Goal: Information Seeking & Learning: Find specific fact

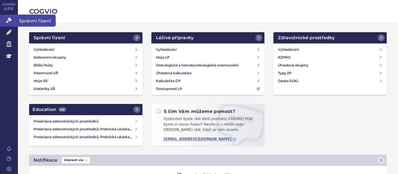
click at [8, 20] on icon at bounding box center [9, 20] width 6 height 6
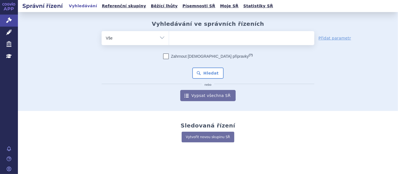
click at [185, 36] on ul at bounding box center [241, 37] width 145 height 12
click at [169, 36] on select at bounding box center [169, 38] width 0 height 14
click at [179, 42] on ul at bounding box center [241, 37] width 145 height 12
click at [169, 42] on select at bounding box center [169, 38] width 0 height 14
paste input "APREMILAST ACCORD"
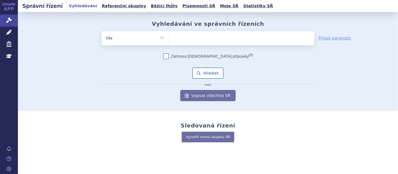
type input "APREMILAST ACCORD"
select select "APREMILAST ACCORD"
click at [216, 74] on button "Hledat" at bounding box center [208, 73] width 32 height 11
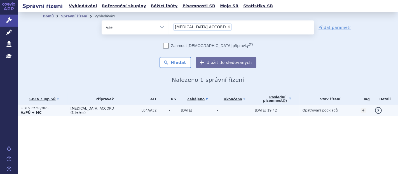
click at [222, 109] on td "-" at bounding box center [234, 110] width 38 height 11
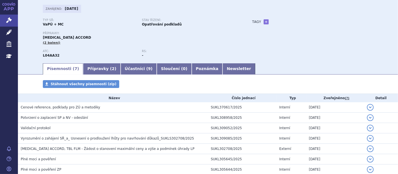
scroll to position [34, 0]
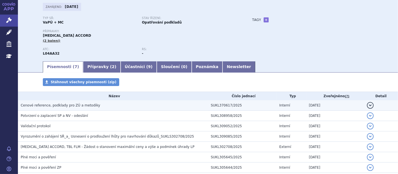
click at [93, 104] on h3 "Cenové reference, podklady pro ZÚ a metodiky" at bounding box center [114, 106] width 187 height 6
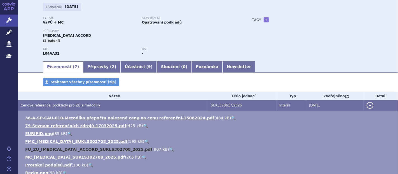
click at [64, 148] on link "FU_ZU_APREMILAST_ACCORD_SUKLS302708_2025.pdf" at bounding box center [88, 149] width 127 height 4
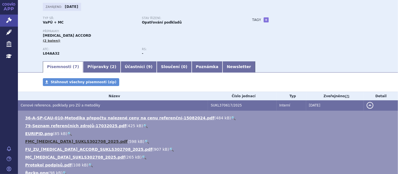
click at [61, 140] on link "FMC_apremilast_SUKLS302708_2025.pdf" at bounding box center [76, 141] width 103 height 4
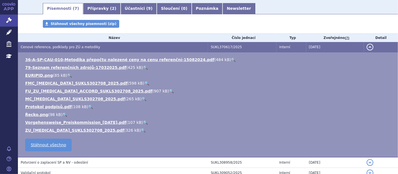
scroll to position [90, 0]
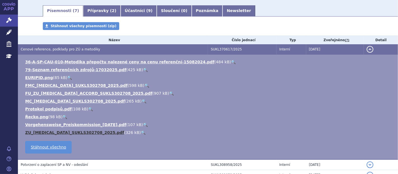
click at [64, 132] on link "ZU_apremilast_SUKLS302708_2025.pdf" at bounding box center [74, 132] width 99 height 4
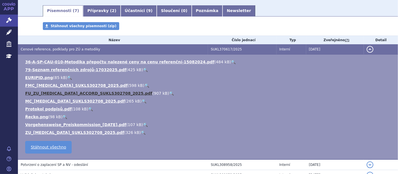
click at [64, 94] on link "FU_ZU_APREMILAST_ACCORD_SUKLS302708_2025.pdf" at bounding box center [88, 93] width 127 height 4
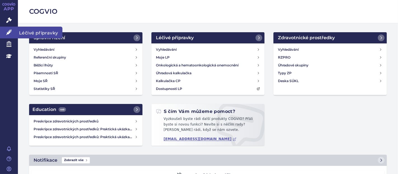
click at [9, 31] on icon at bounding box center [9, 32] width 6 height 6
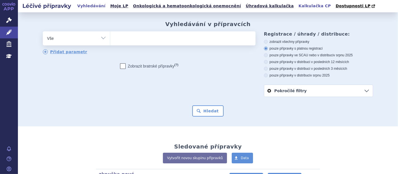
click at [297, 9] on link "Kalkulačka CP" at bounding box center [315, 6] width 36 height 8
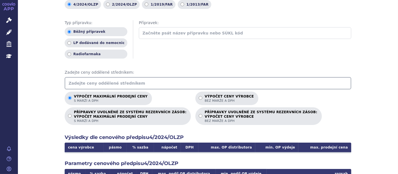
scroll to position [56, 0]
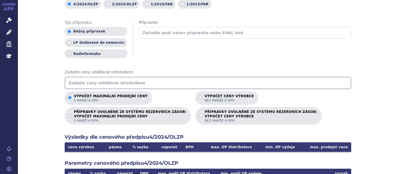
click at [100, 84] on input "text" at bounding box center [208, 83] width 287 height 12
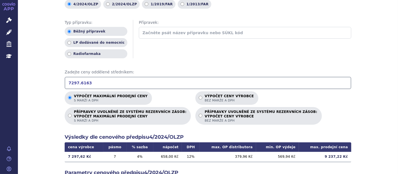
type input "7297.6163"
